Goal: Transaction & Acquisition: Purchase product/service

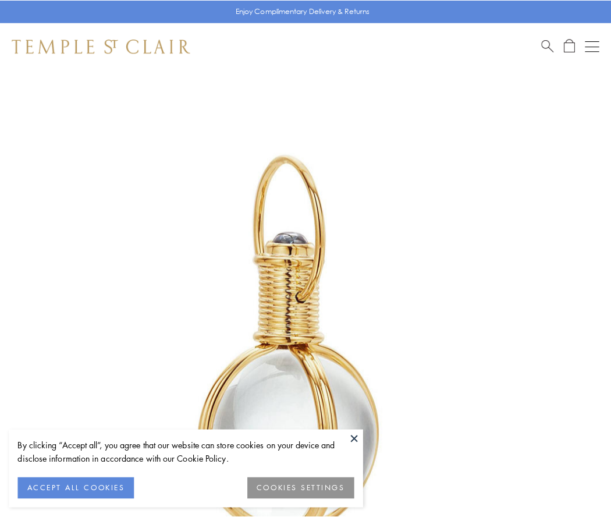
scroll to position [304, 0]
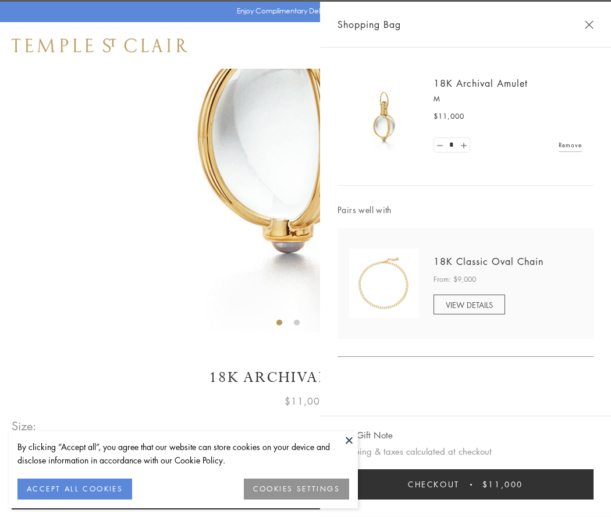
click at [465, 484] on button "Checkout $11,000" at bounding box center [465, 484] width 256 height 30
